Goal: Find specific page/section: Find specific page/section

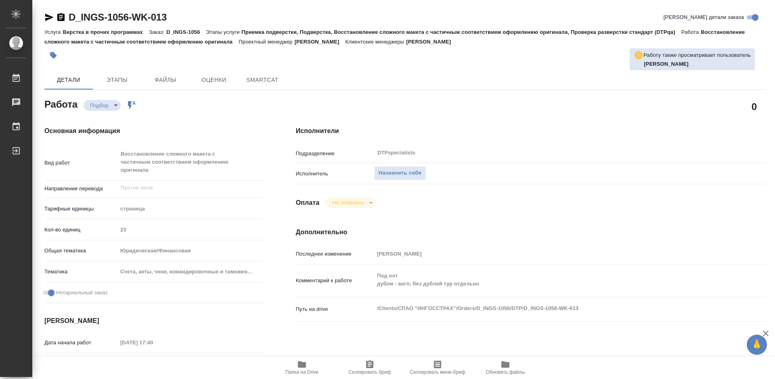
type textarea "x"
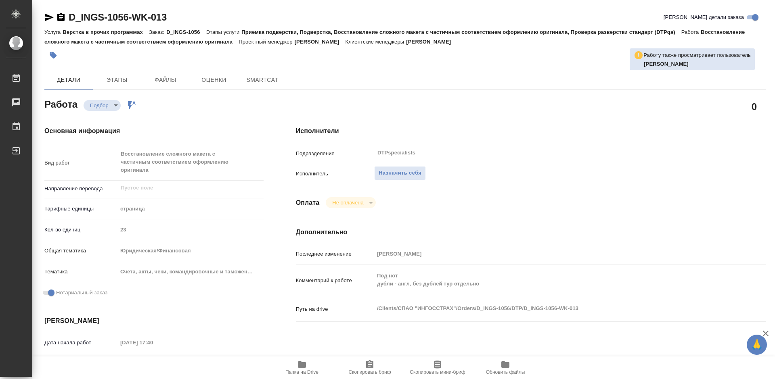
type textarea "x"
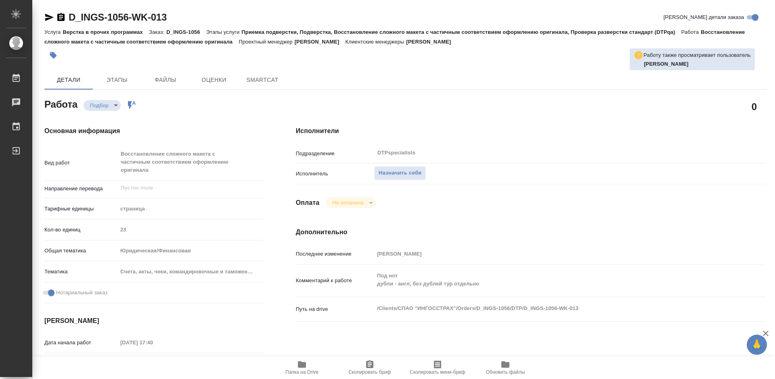
type textarea "x"
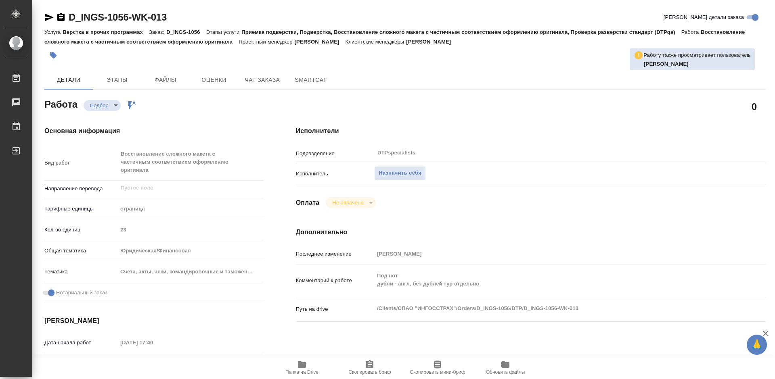
type textarea "x"
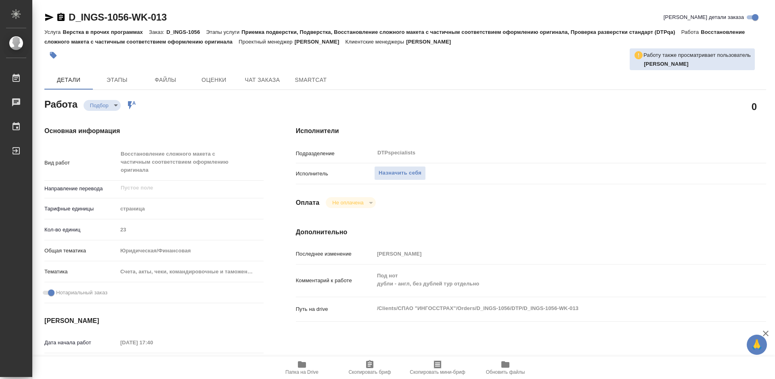
type textarea "x"
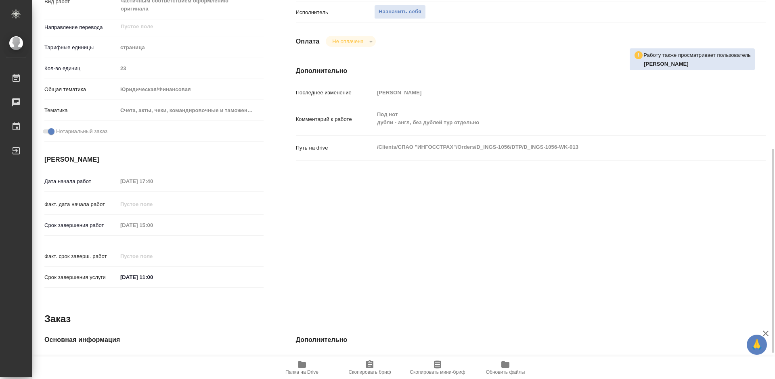
scroll to position [282, 0]
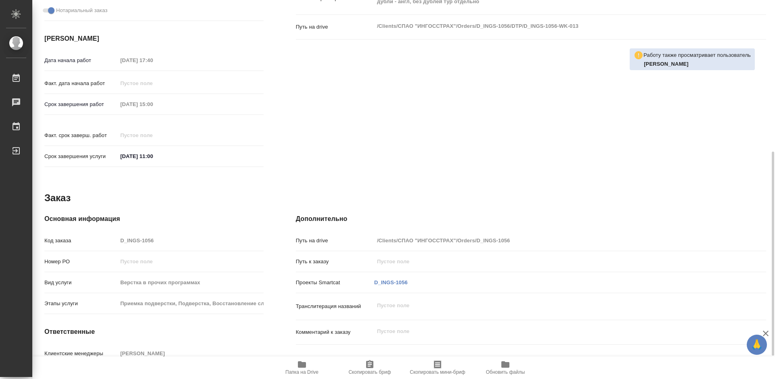
click at [299, 370] on span "Папка на Drive" at bounding box center [301, 373] width 33 height 6
